Goal: Task Accomplishment & Management: Use online tool/utility

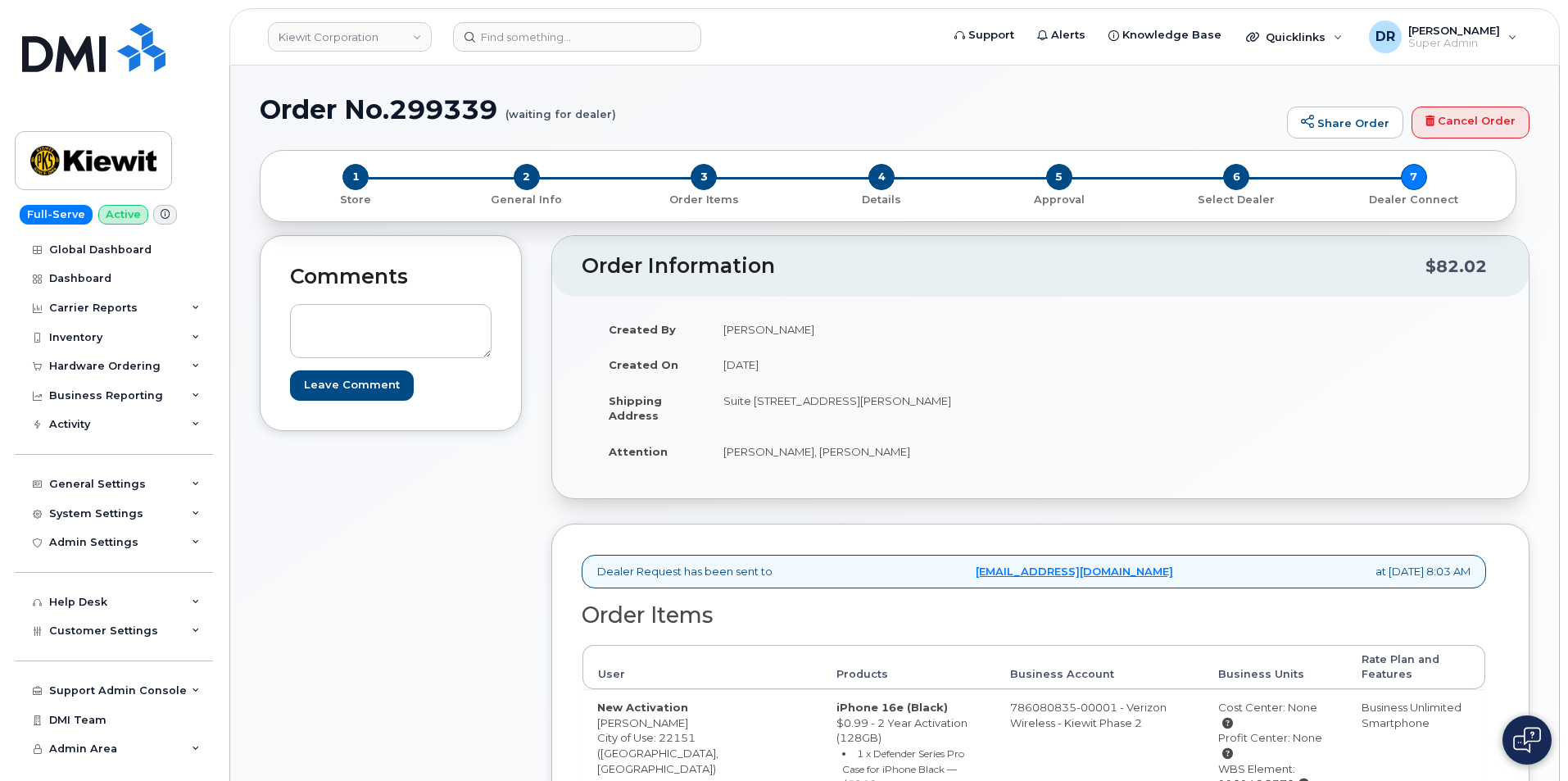
scroll to position [177, 0]
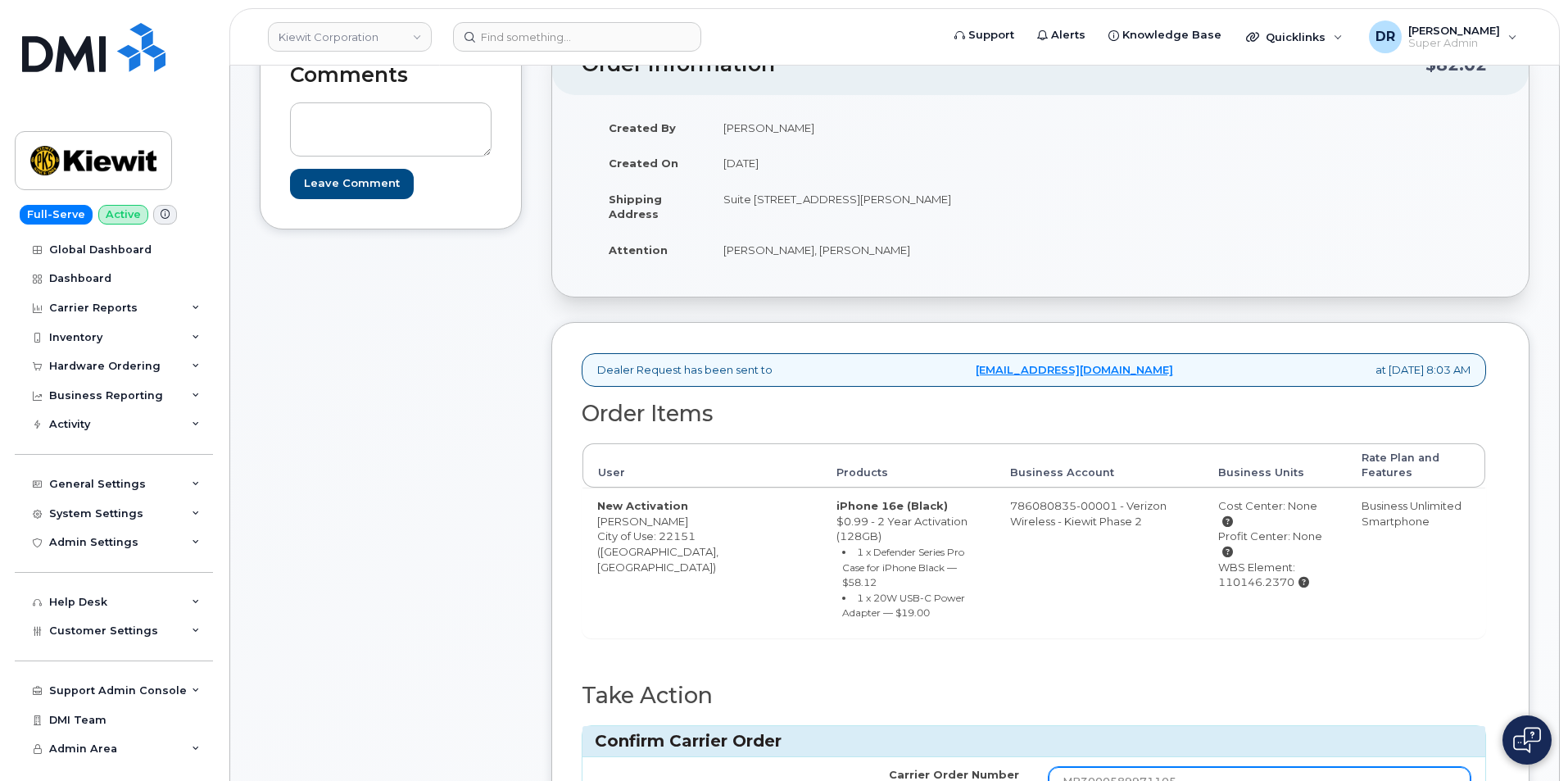
type input "MB3000589971105"
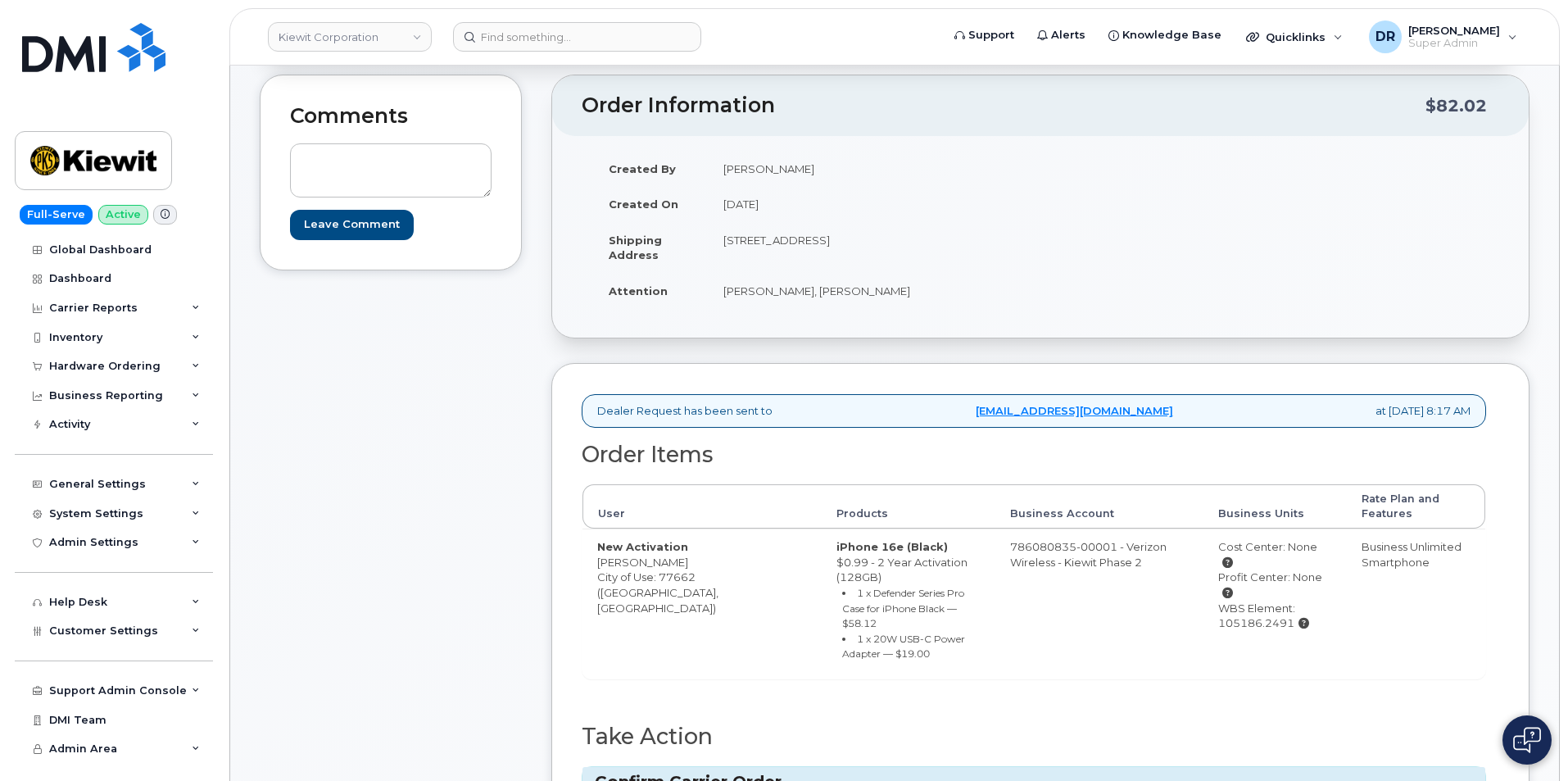
scroll to position [186, 0]
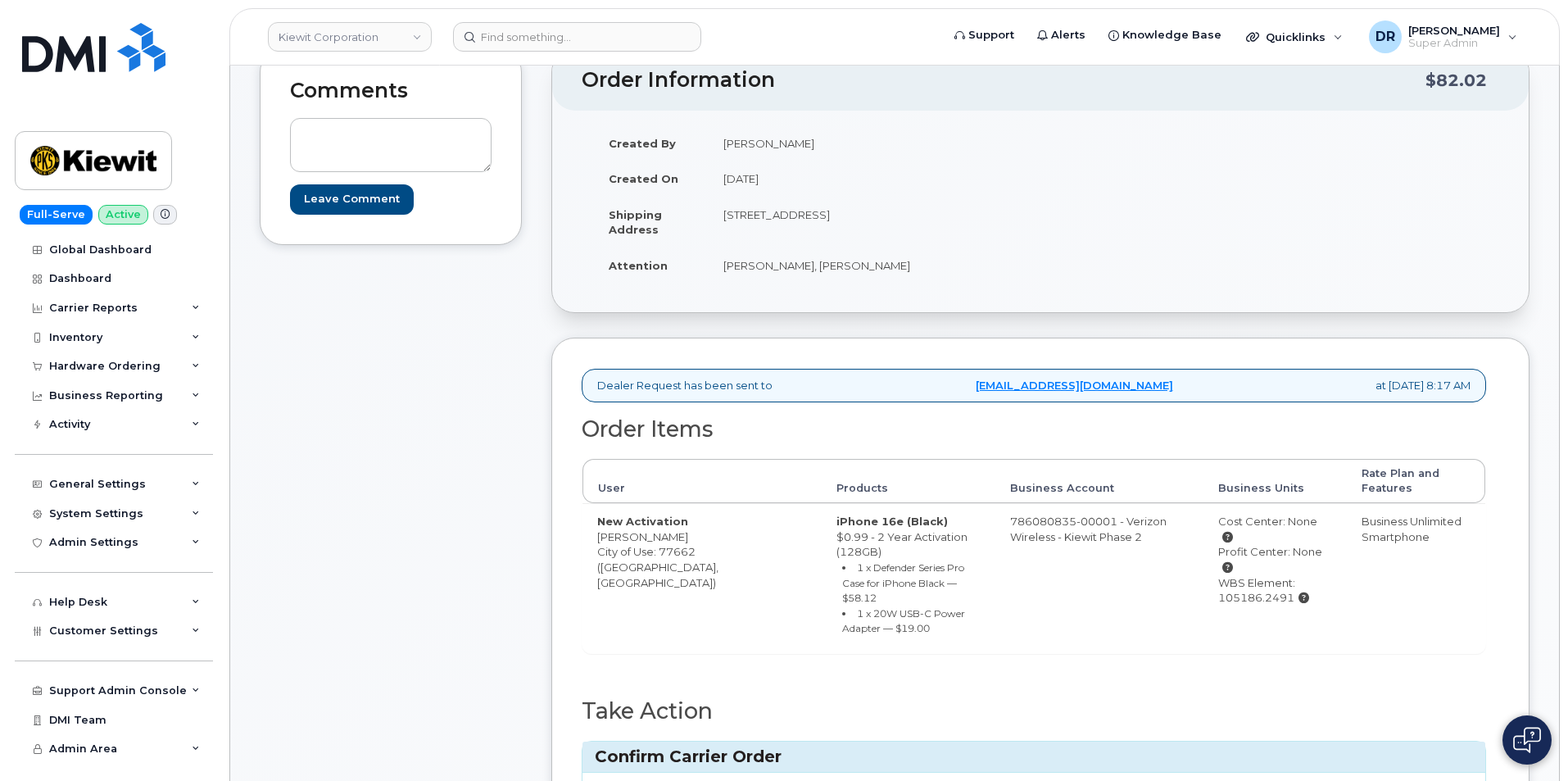
type input "MB1000498728512"
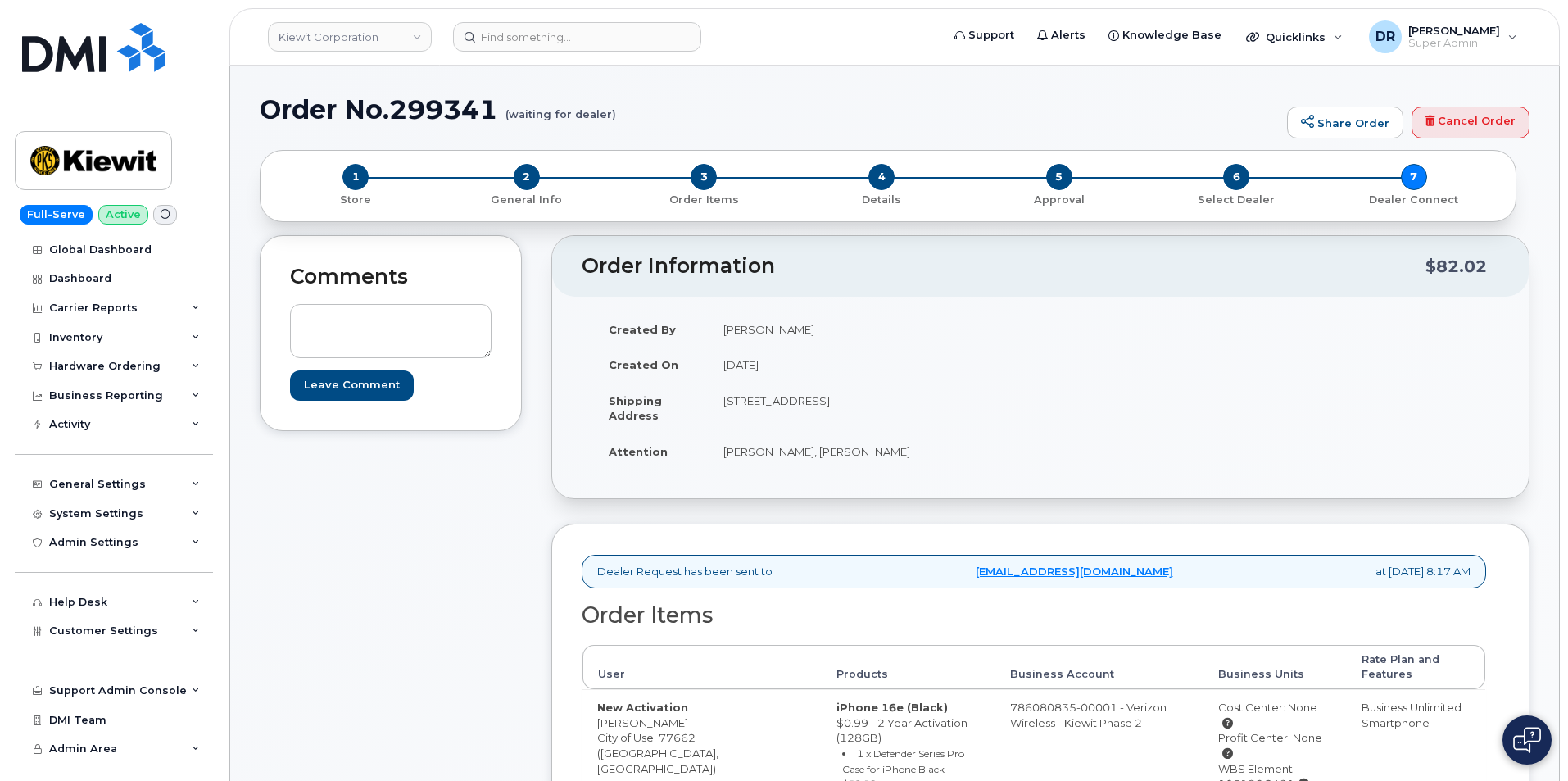
scroll to position [161, 0]
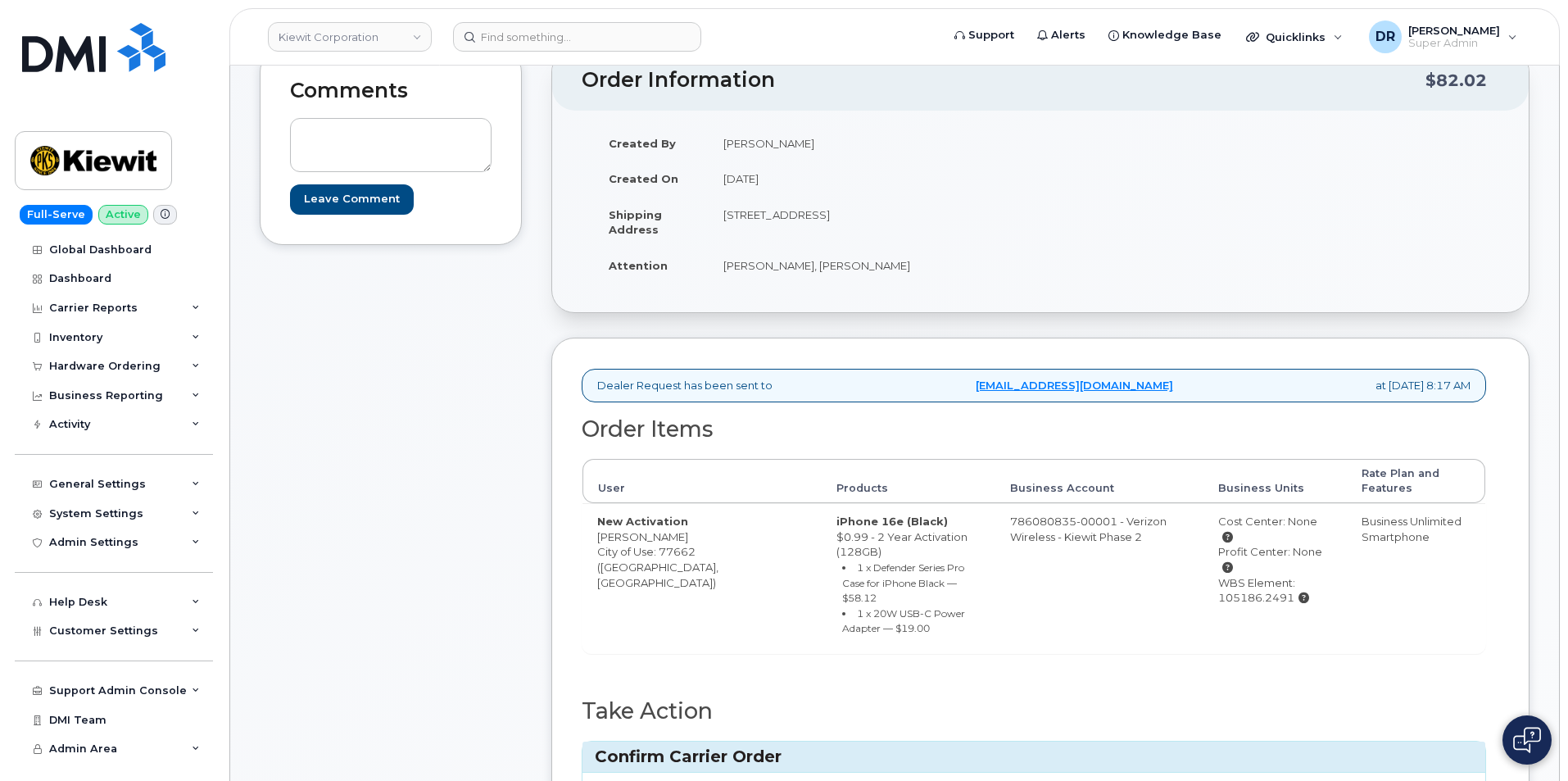
type input "MB1000498723612"
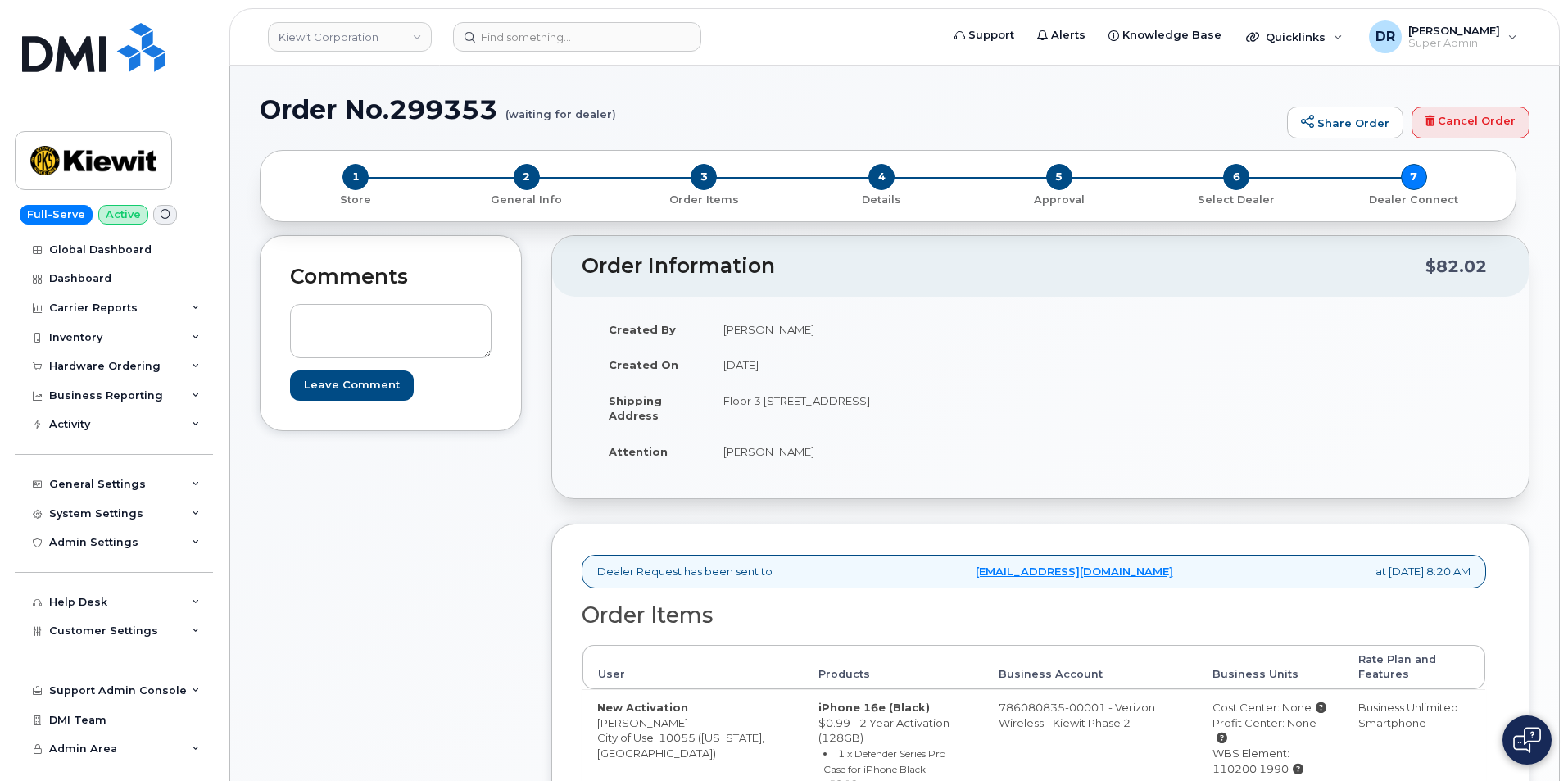
scroll to position [161, 0]
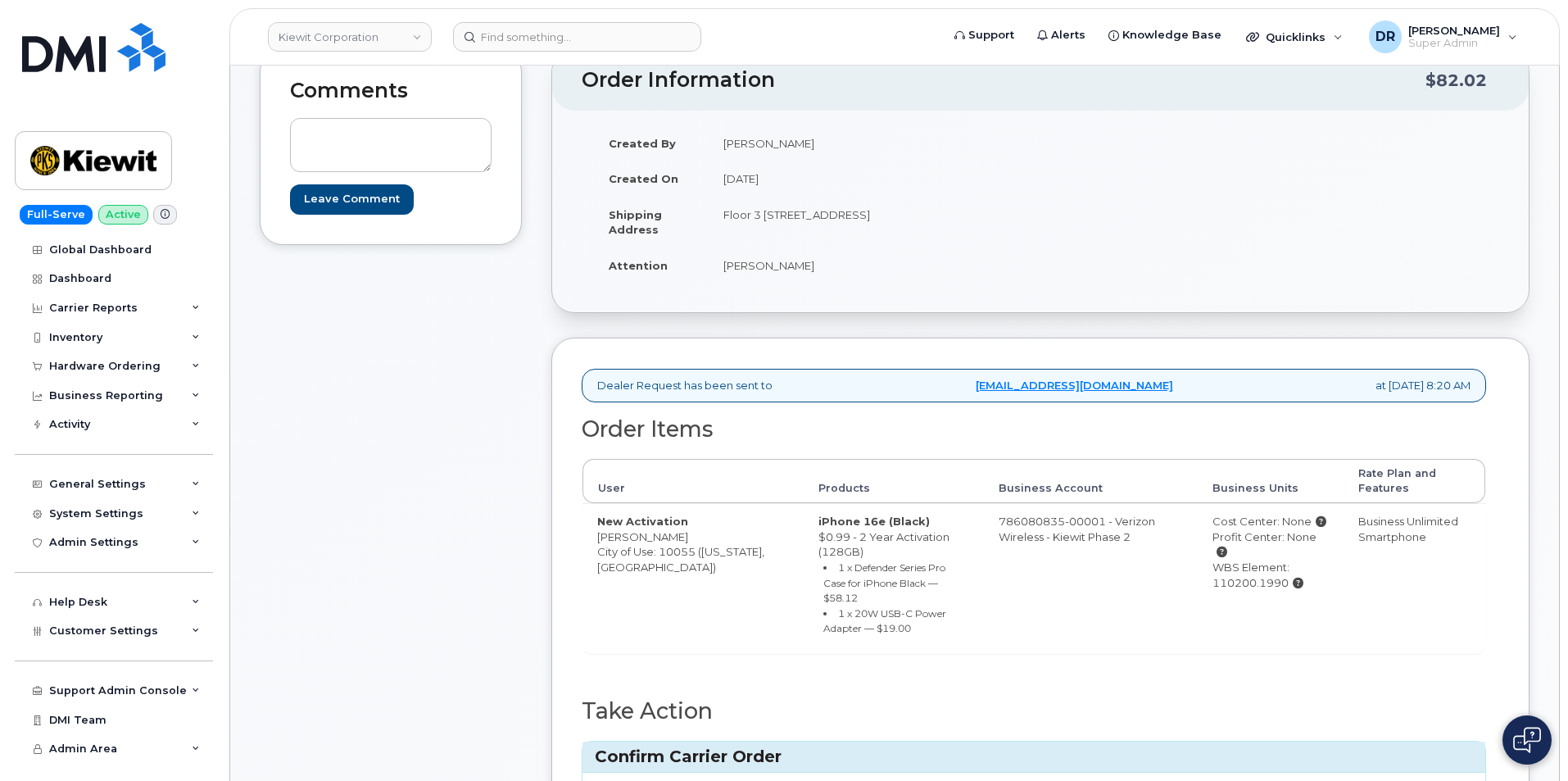
type input "MB3000589976745"
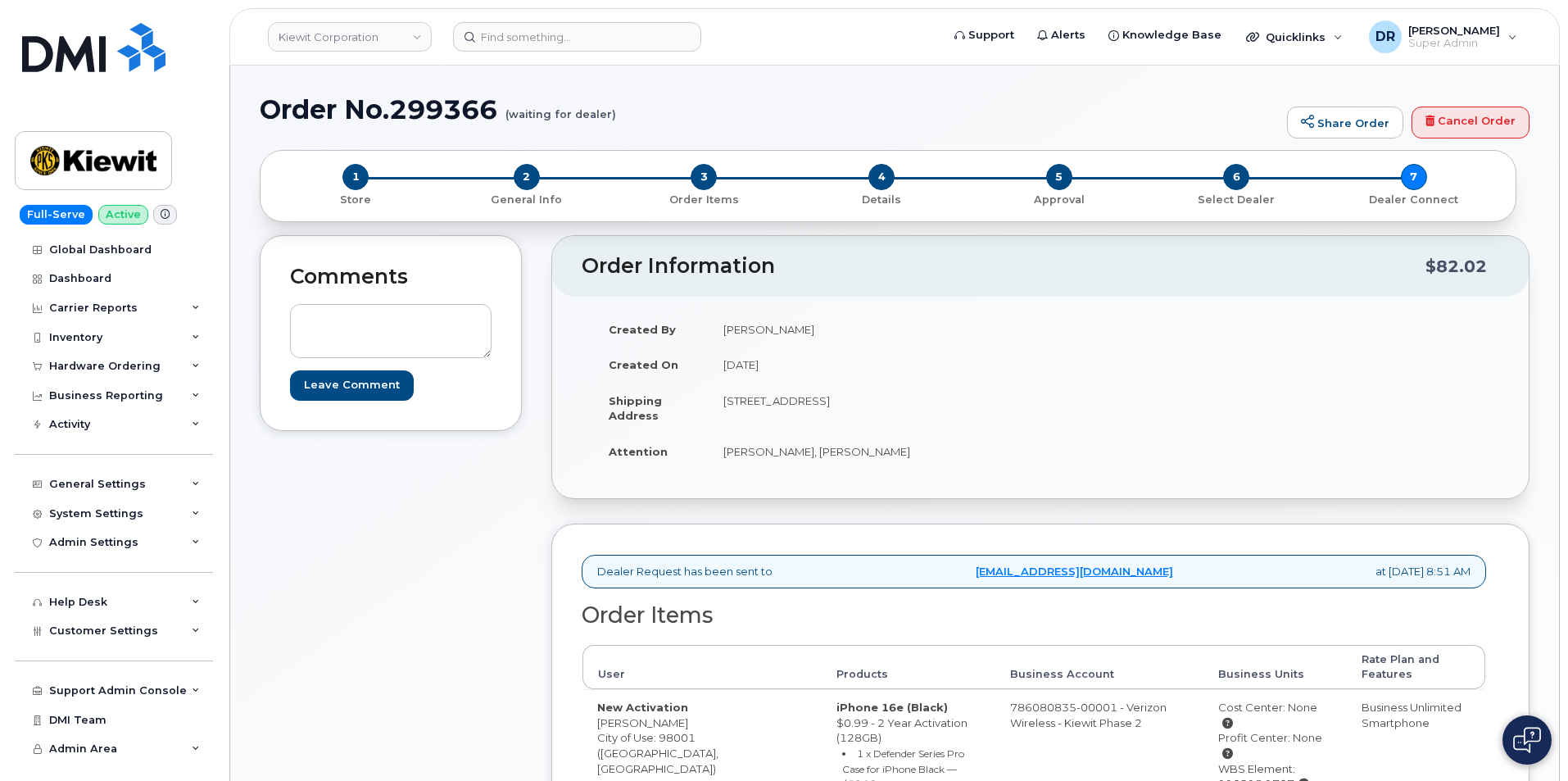
scroll to position [161, 0]
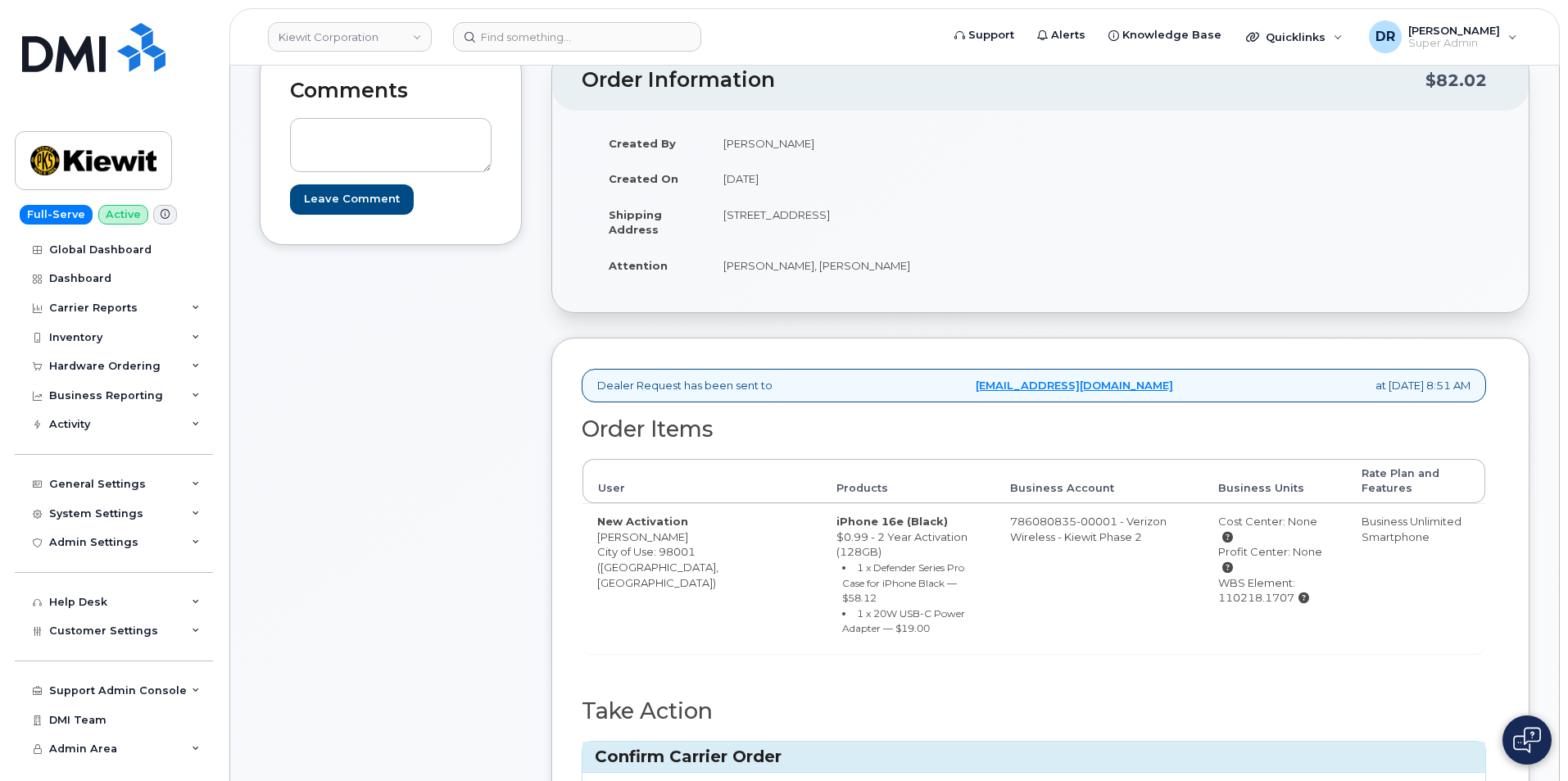
type input "MB3000589977947"
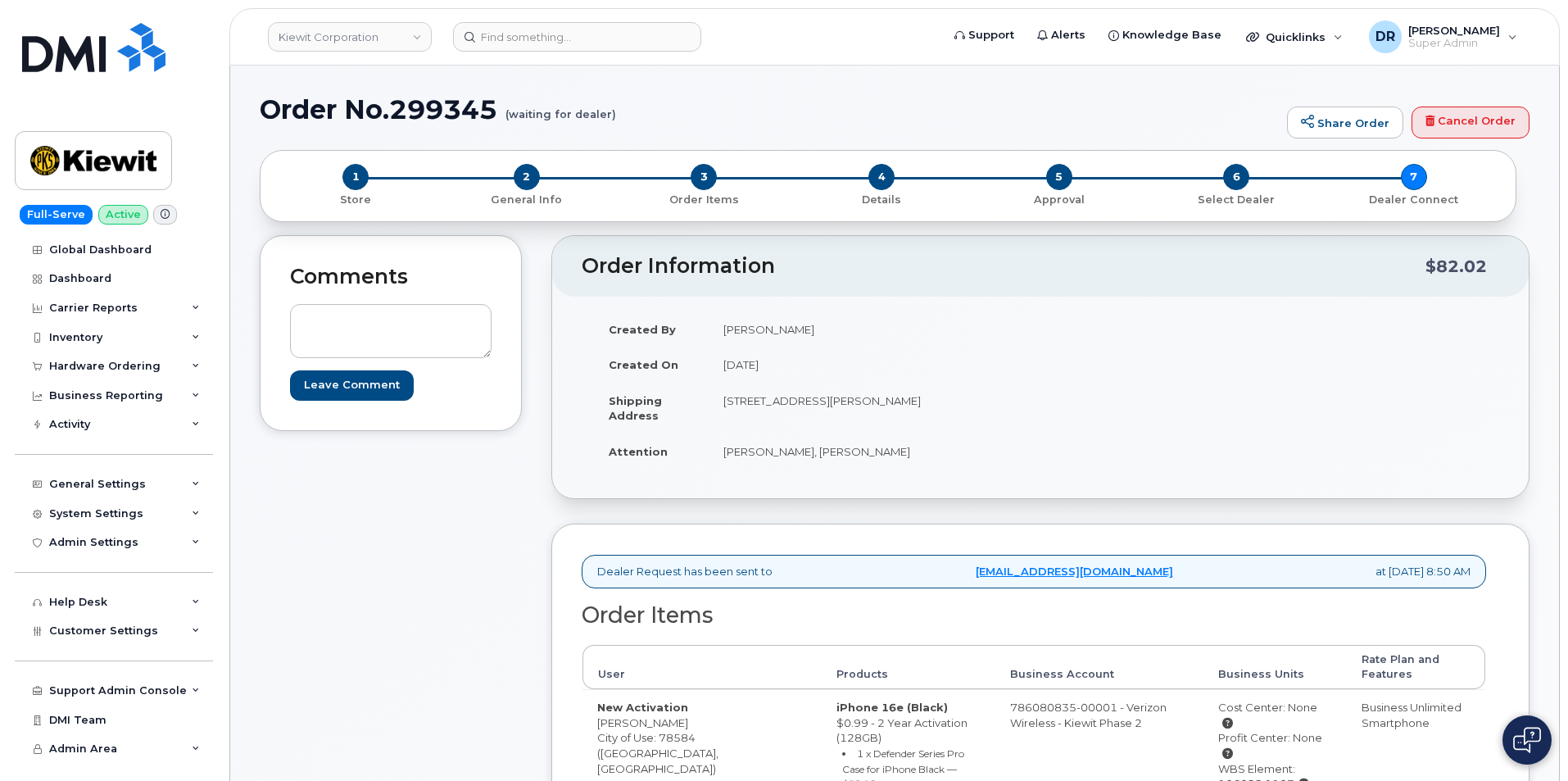
scroll to position [161, 0]
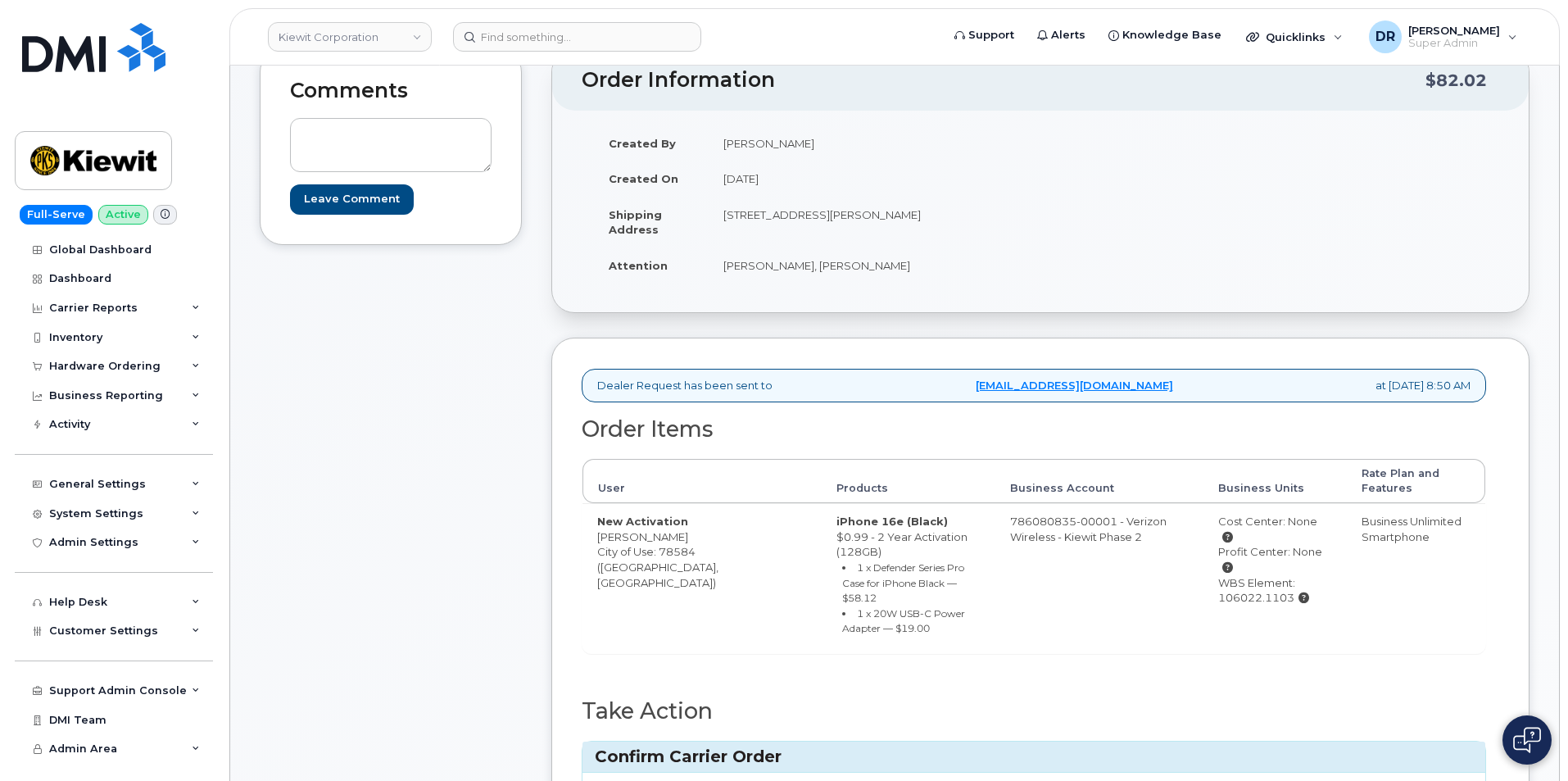
type input "MB1000498735993"
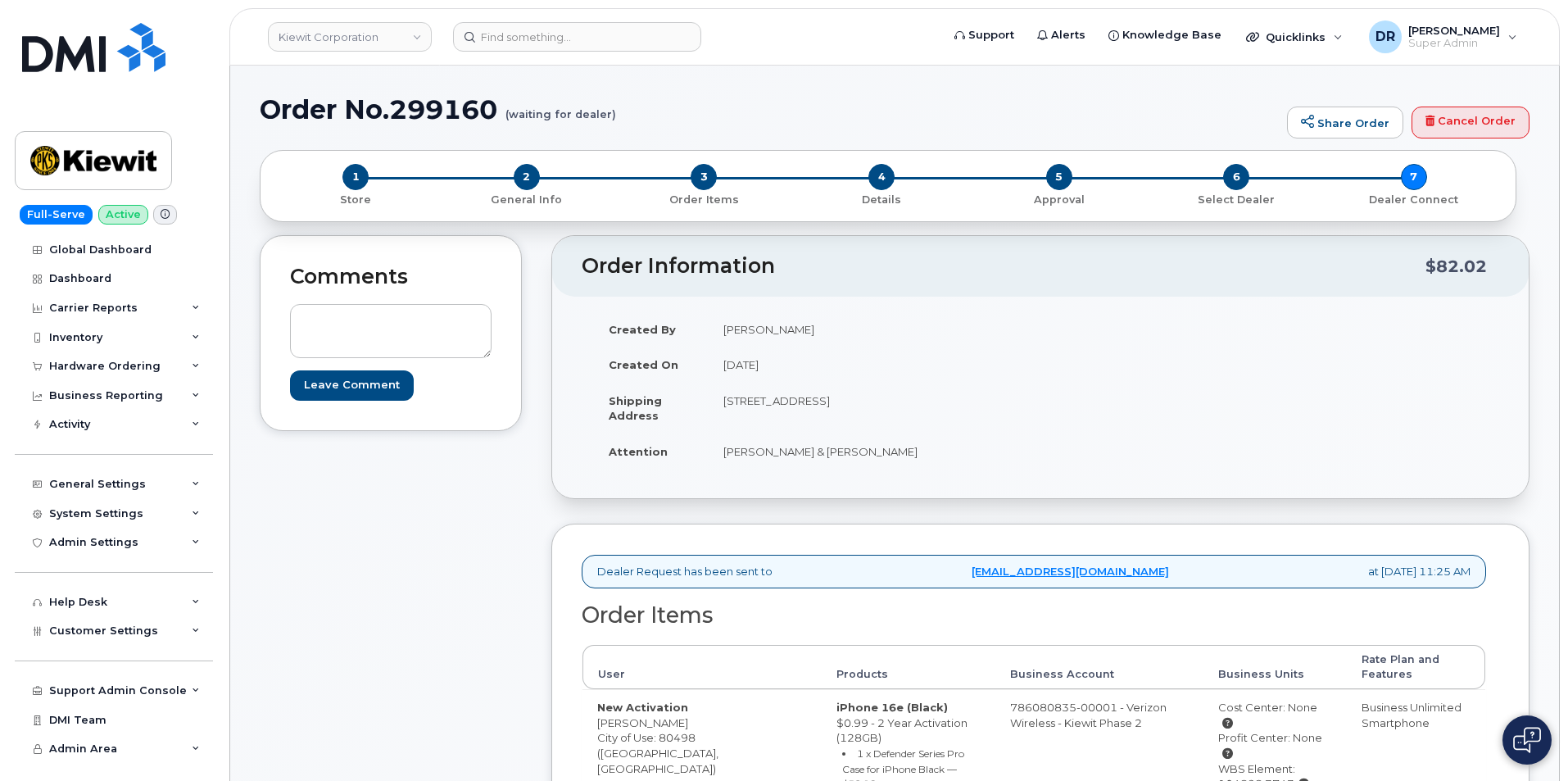
scroll to position [177, 0]
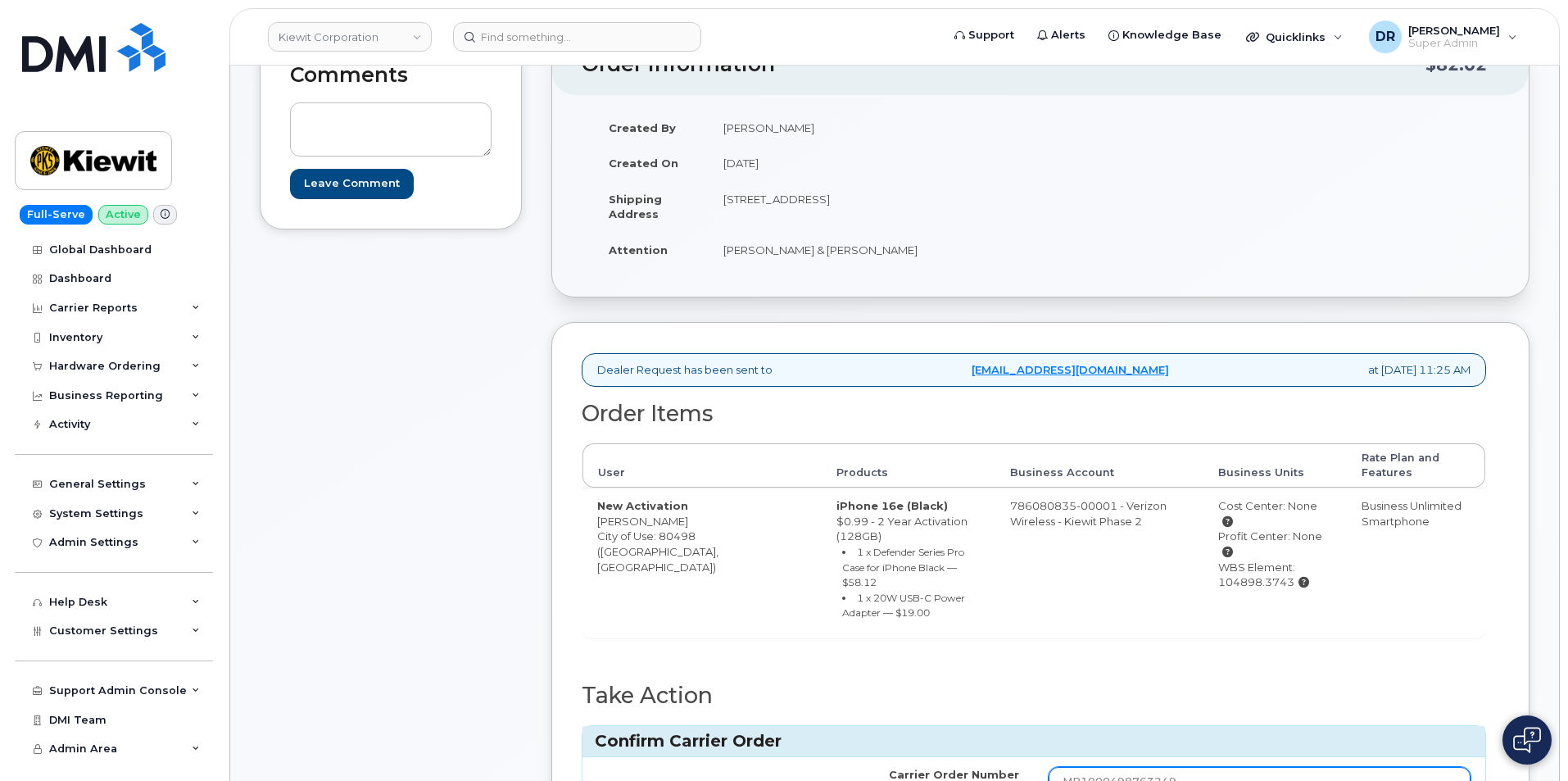
type input "MB1000498763249"
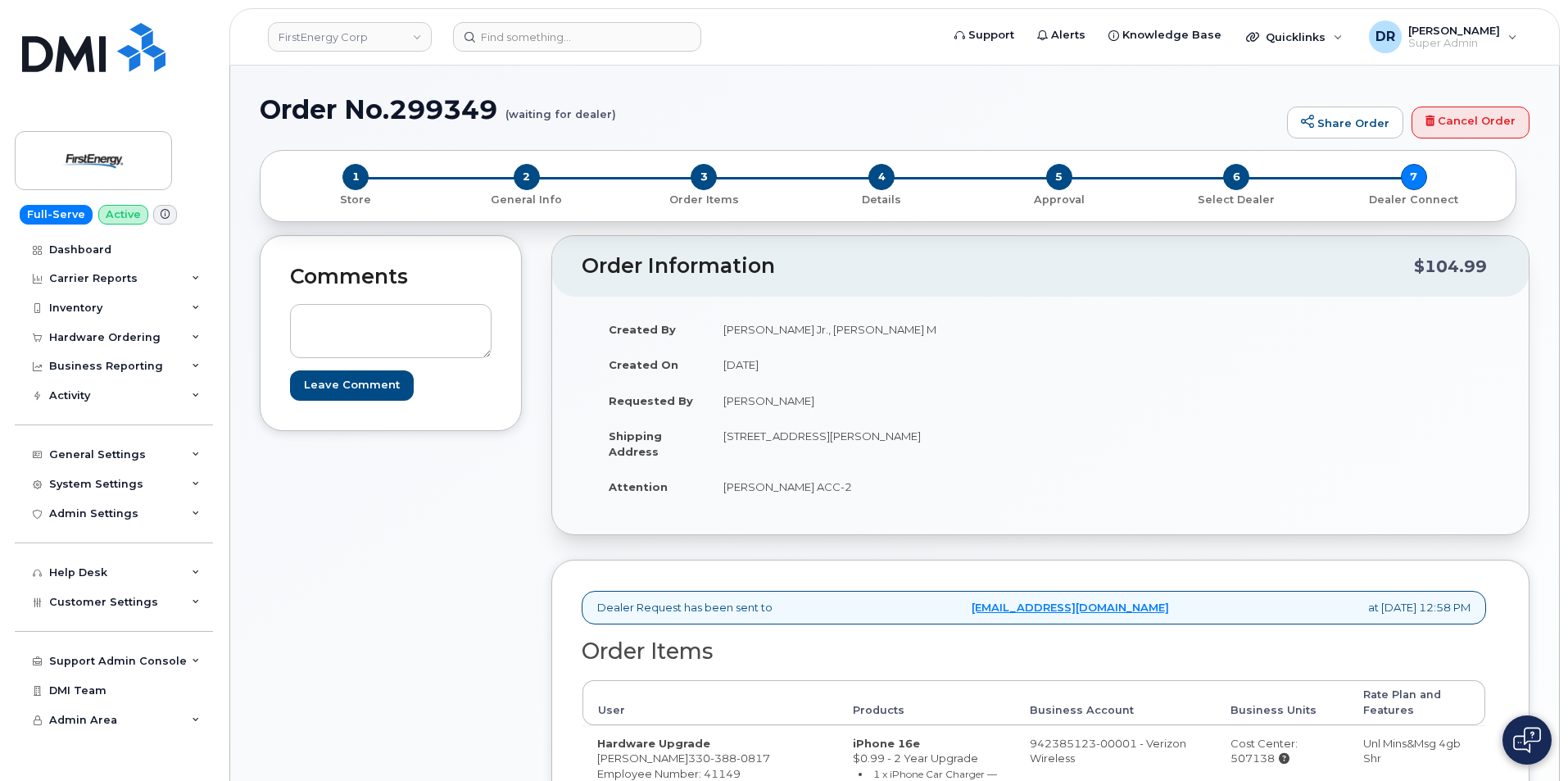
scroll to position [227, 0]
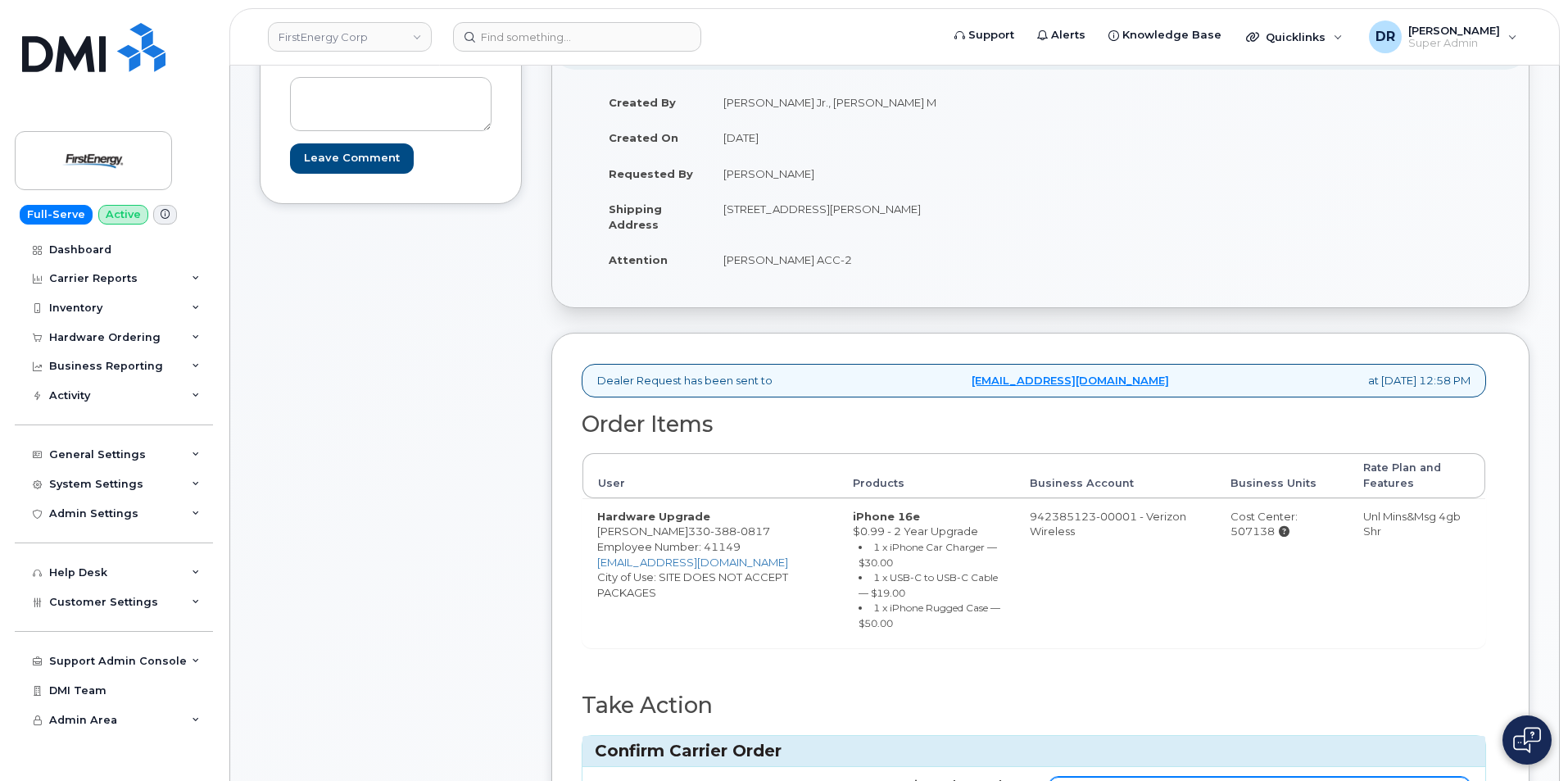
click at [1258, 777] on input "Carrier Order Number" at bounding box center [1259, 792] width 422 height 30
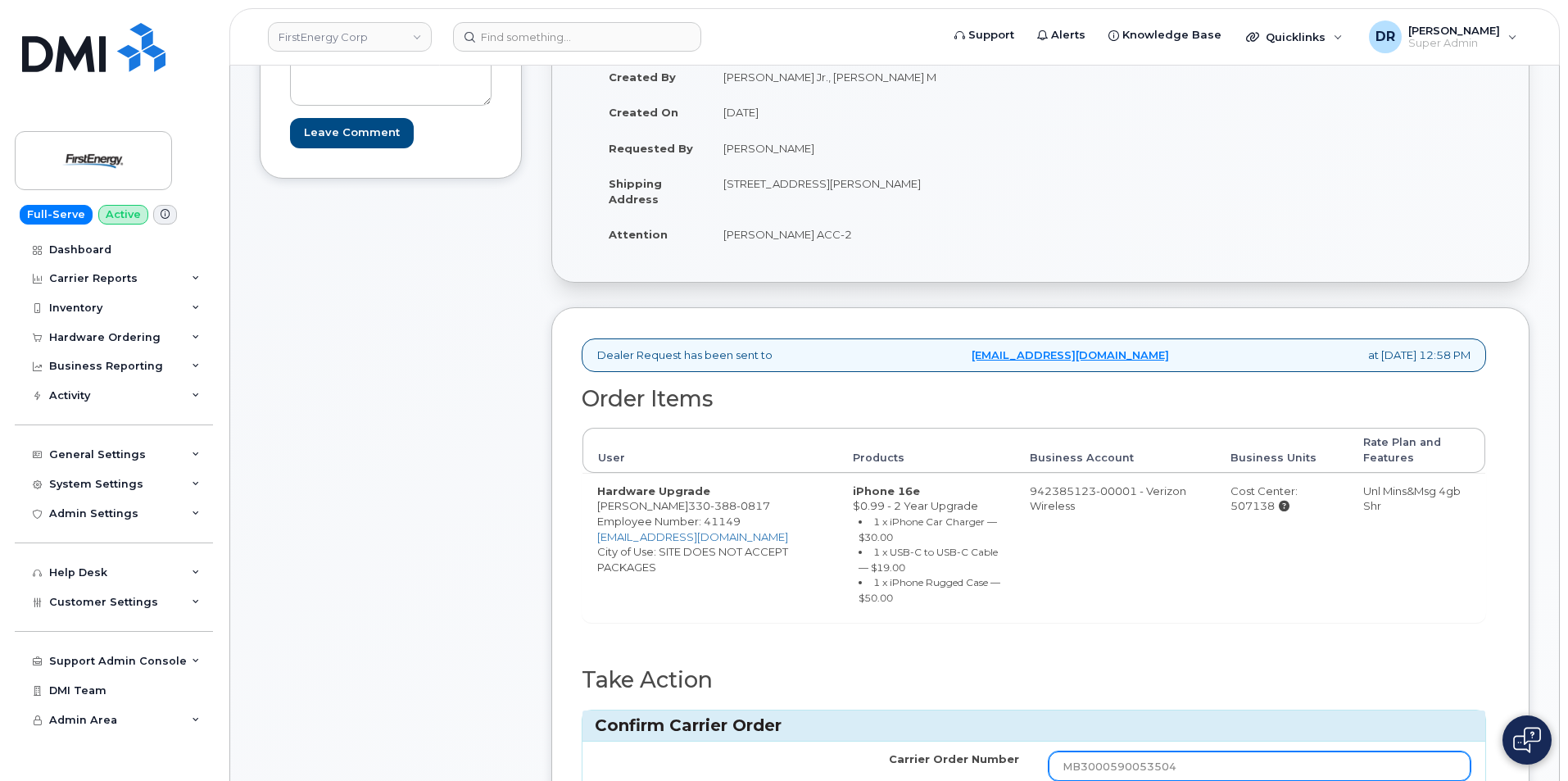
type input "MB3000590053504"
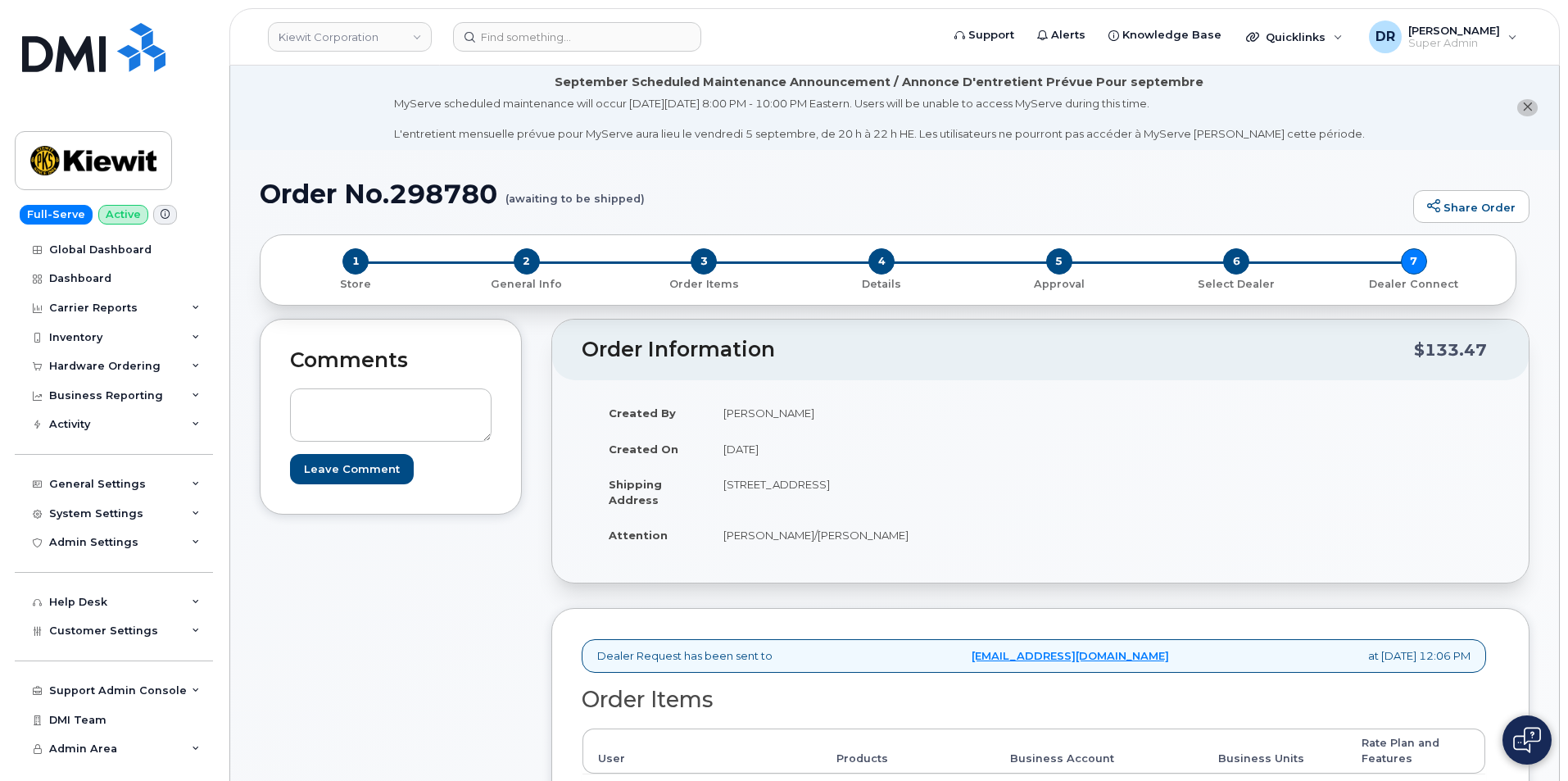
scroll to position [307, 0]
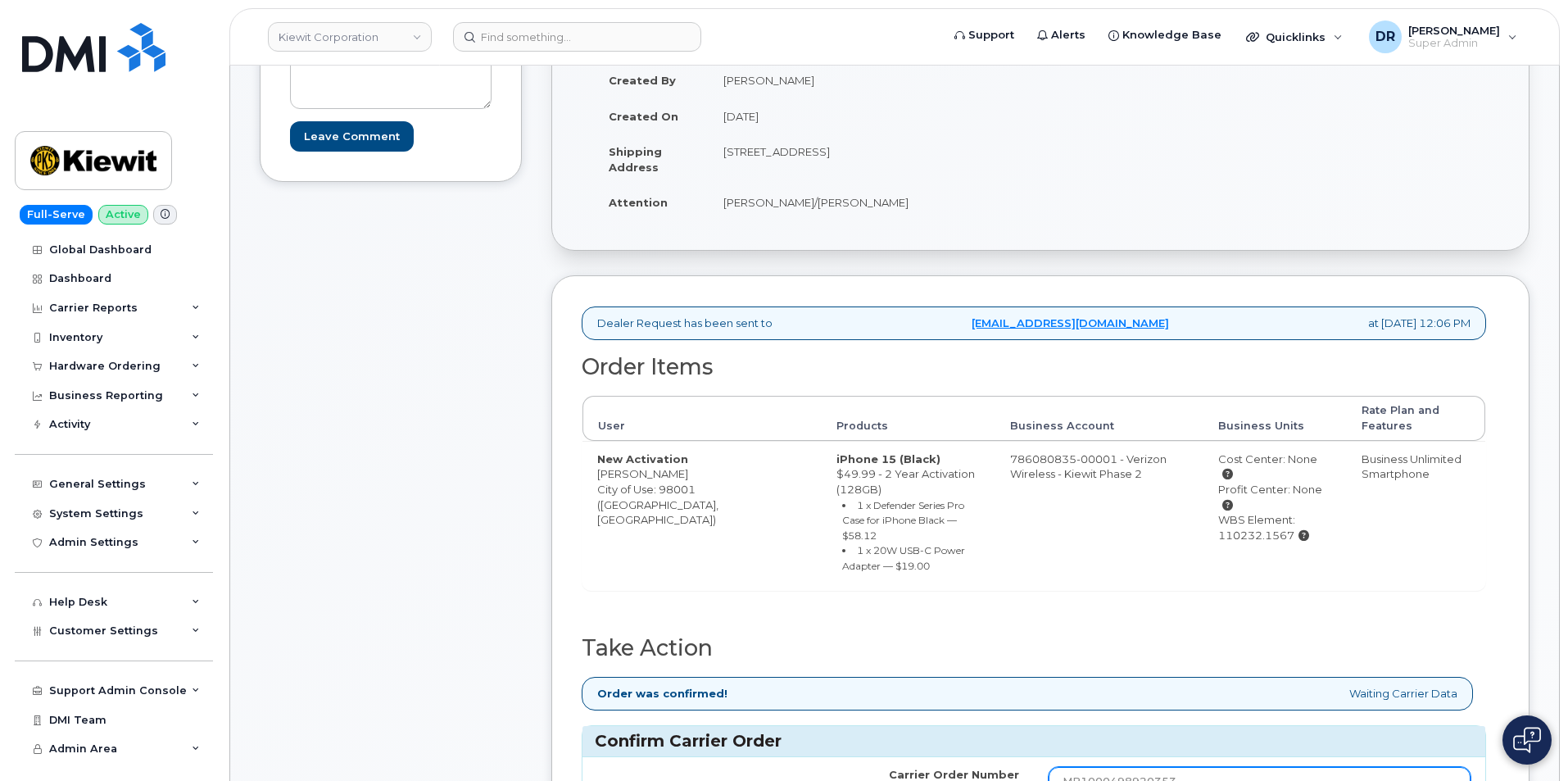
type input "MB1000498920353"
